Goal: Task Accomplishment & Management: Manage account settings

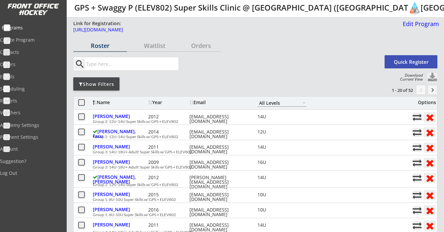
select select ""All Levels""
click at [21, 29] on div "Programs" at bounding box center [31, 27] width 59 height 5
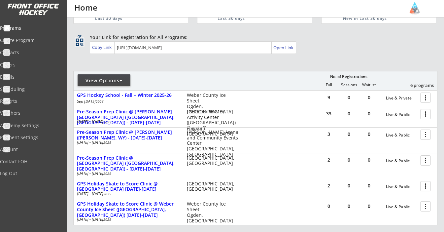
scroll to position [29, 0]
click at [122, 79] on div at bounding box center [120, 80] width 3 height 5
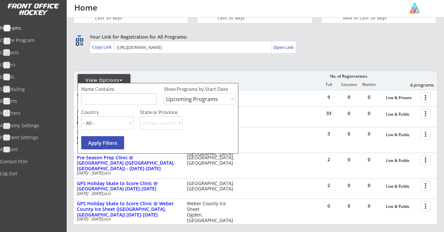
select select ""Past Programs""
click at [108, 140] on button "Apply Filters" at bounding box center [102, 142] width 43 height 13
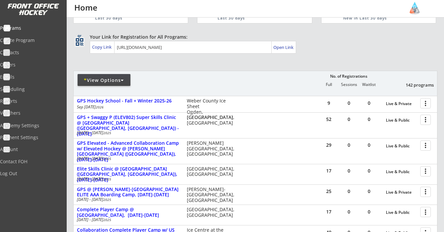
click at [112, 73] on div "* View Options No. of Registrations Full Sessions Waitlist 142 programs" at bounding box center [255, 83] width 364 height 25
click at [118, 80] on div "* View Options" at bounding box center [104, 80] width 53 height 7
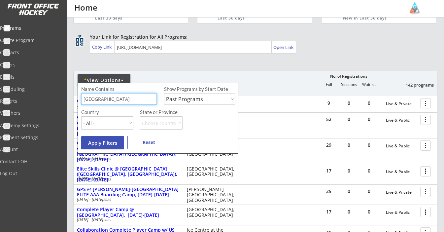
type input "Turkey"
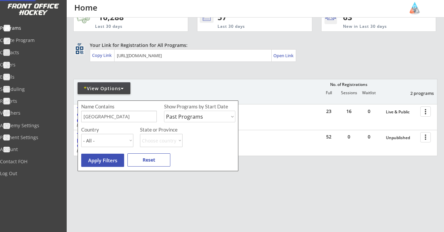
scroll to position [11, 0]
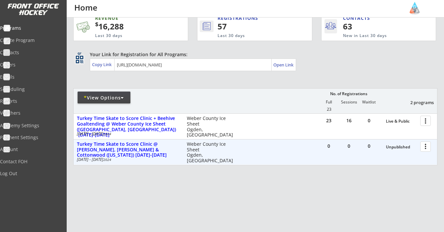
click at [424, 148] on div at bounding box center [427, 146] width 12 height 12
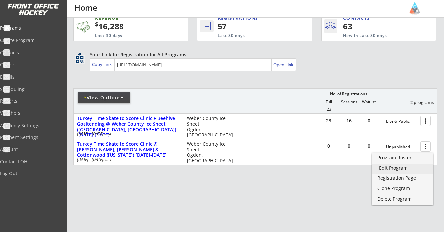
click at [400, 170] on div "Edit Program" at bounding box center [402, 167] width 47 height 5
